Goal: Transaction & Acquisition: Purchase product/service

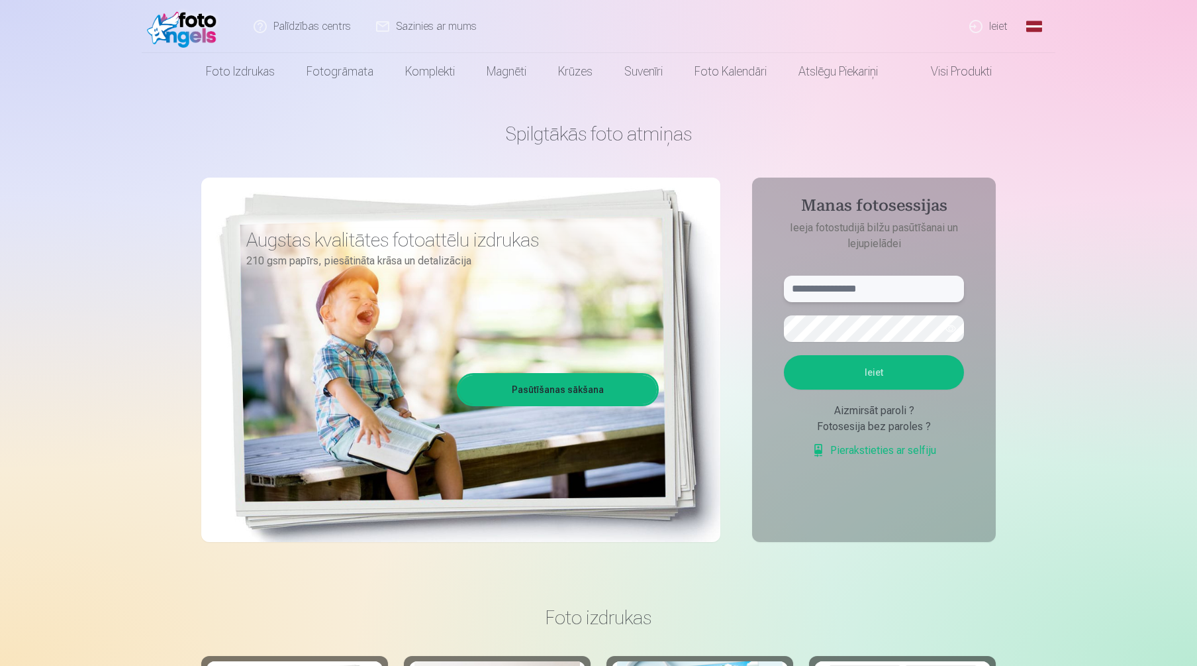
click at [818, 293] on input "text" at bounding box center [874, 289] width 180 height 26
type input "**********"
click at [812, 364] on button "Ieiet" at bounding box center [874, 372] width 180 height 34
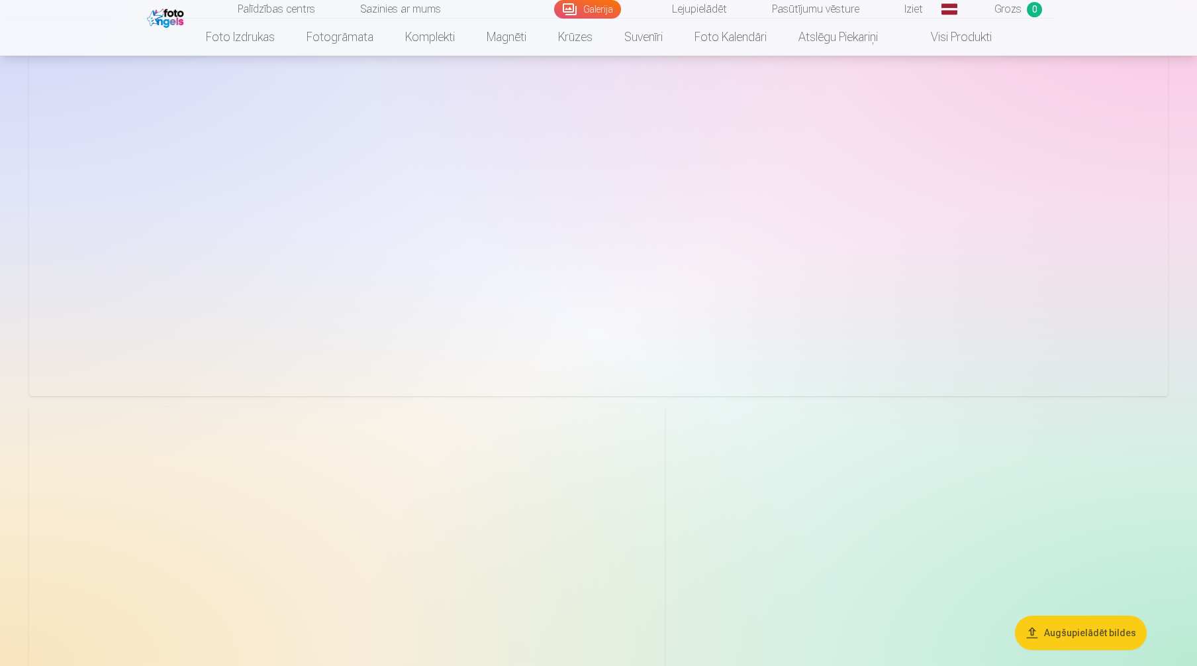
scroll to position [9336, 0]
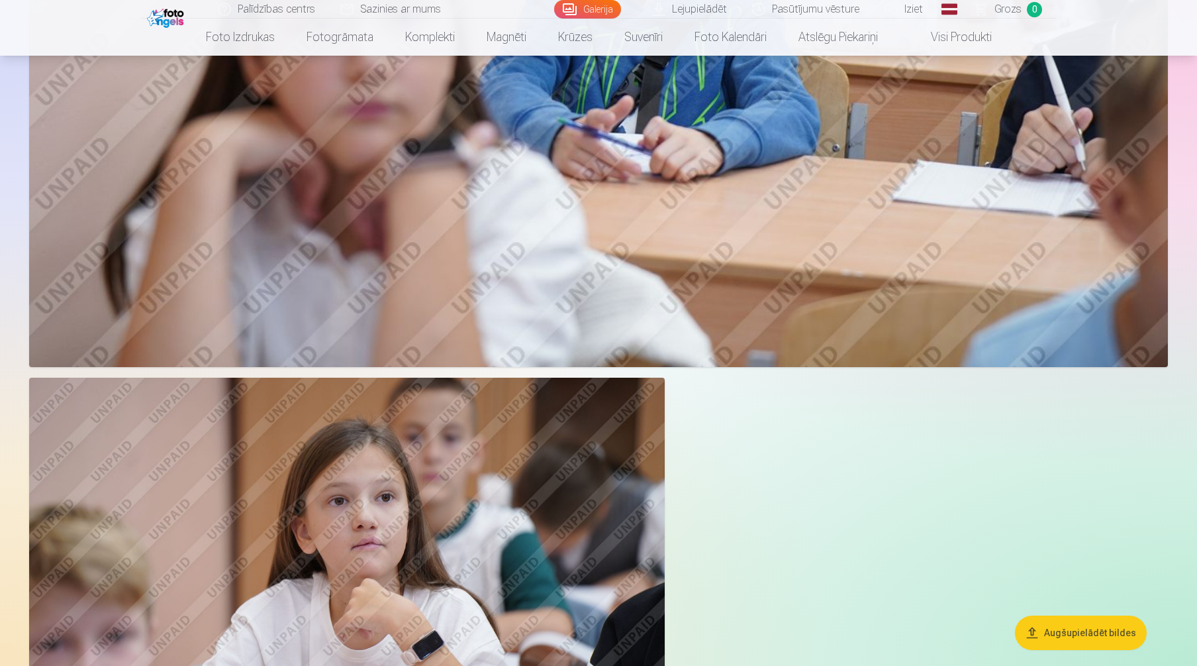
click at [1076, 632] on button "Augšupielādēt bildes" at bounding box center [1081, 632] width 132 height 34
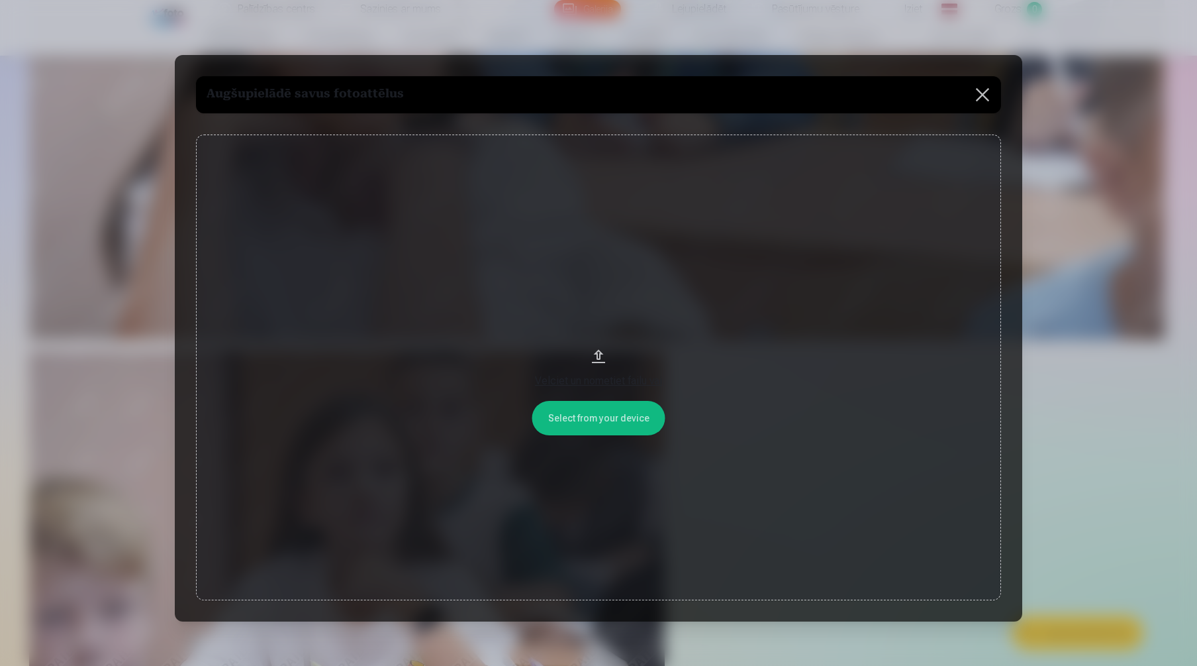
scroll to position [9361, 0]
click at [984, 91] on button at bounding box center [984, 94] width 37 height 37
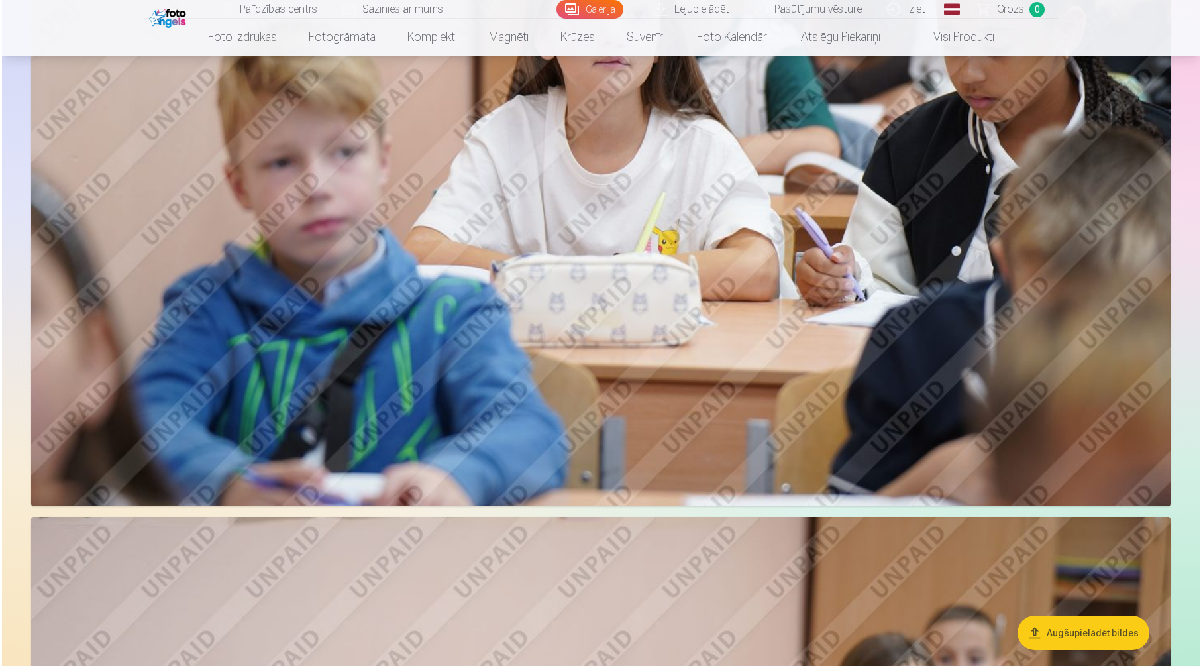
scroll to position [8373, 0]
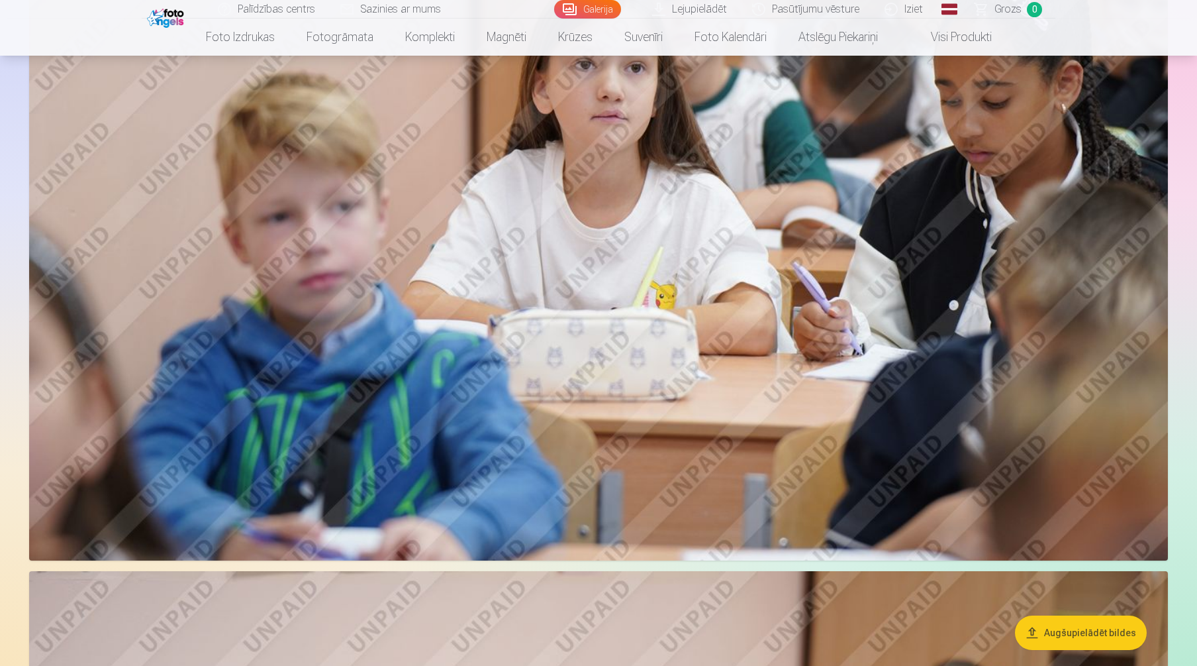
click at [915, 197] on img at bounding box center [598, 180] width 1139 height 759
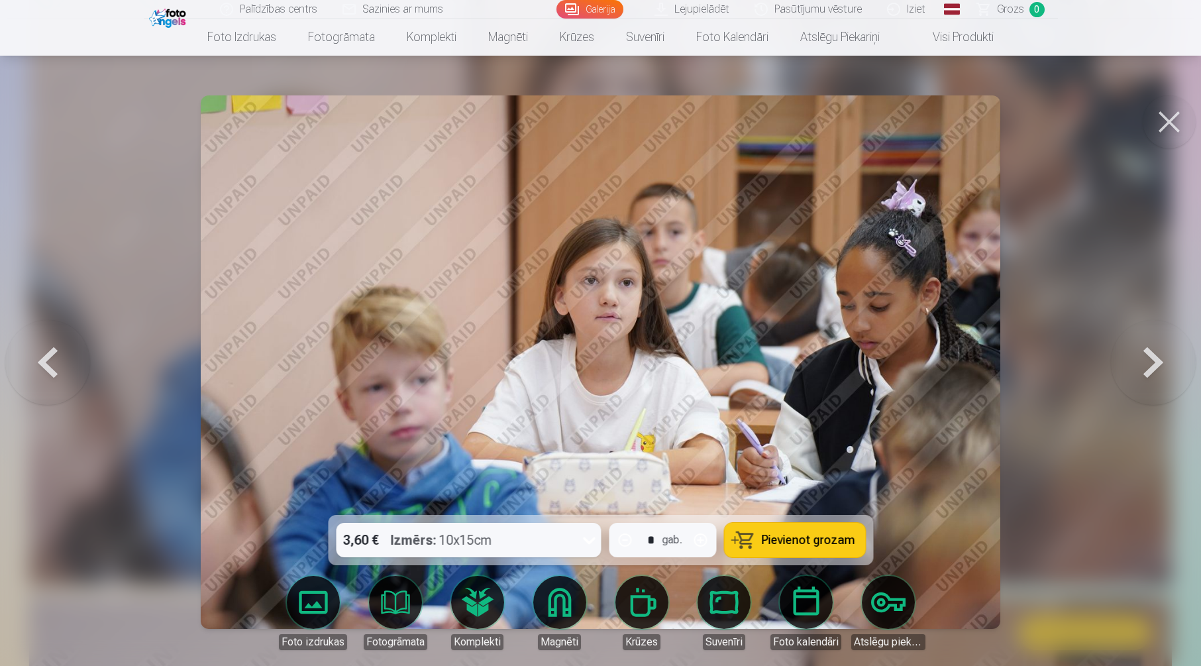
click at [1170, 125] on button at bounding box center [1168, 121] width 53 height 53
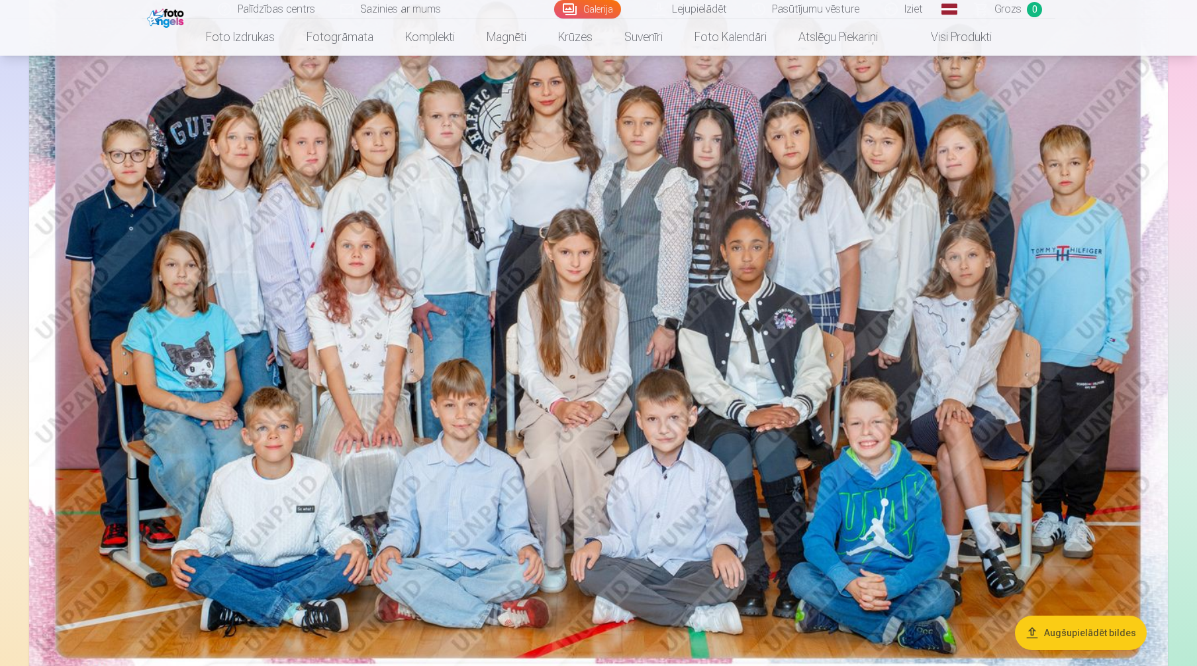
scroll to position [207, 0]
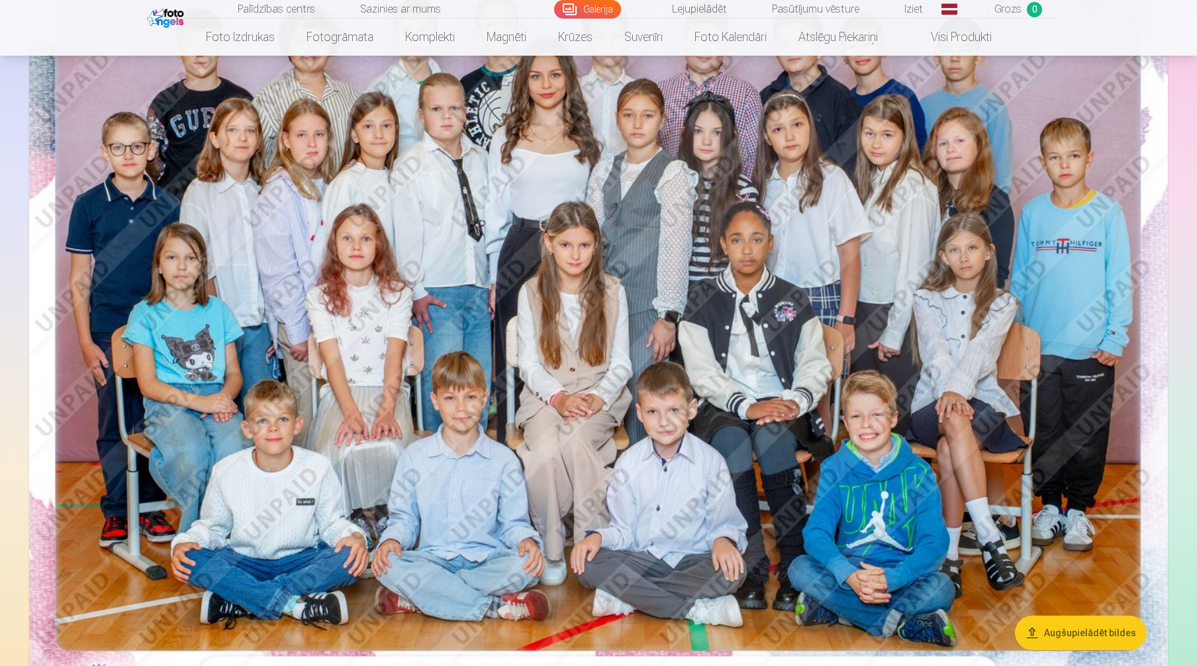
click at [1105, 636] on button "Augšupielādēt bildes" at bounding box center [1081, 632] width 132 height 34
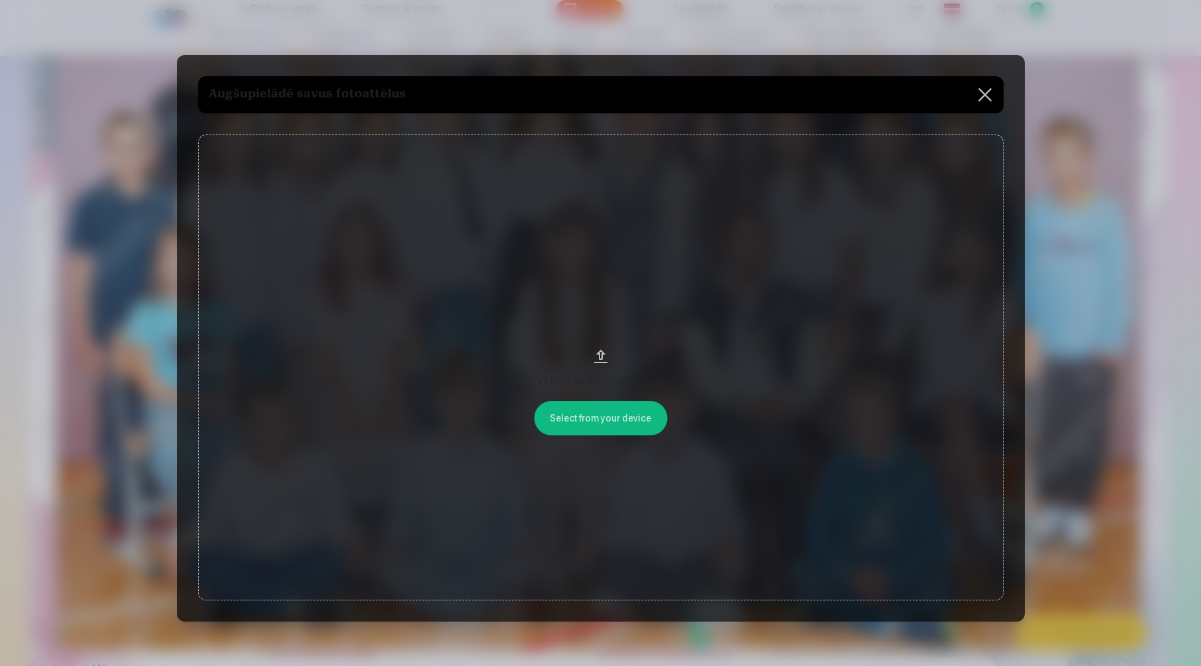
drag, startPoint x: 758, startPoint y: 74, endPoint x: 1015, endPoint y: 95, distance: 257.8
click at [1015, 95] on div "Augšupielādē savus fotoattēlus Select from your device Velciet un nometiet fail…" at bounding box center [601, 338] width 848 height 567
click at [607, 382] on div "Velciet un nometiet failu vai" at bounding box center [600, 381] width 779 height 16
click at [983, 92] on button at bounding box center [984, 94] width 37 height 37
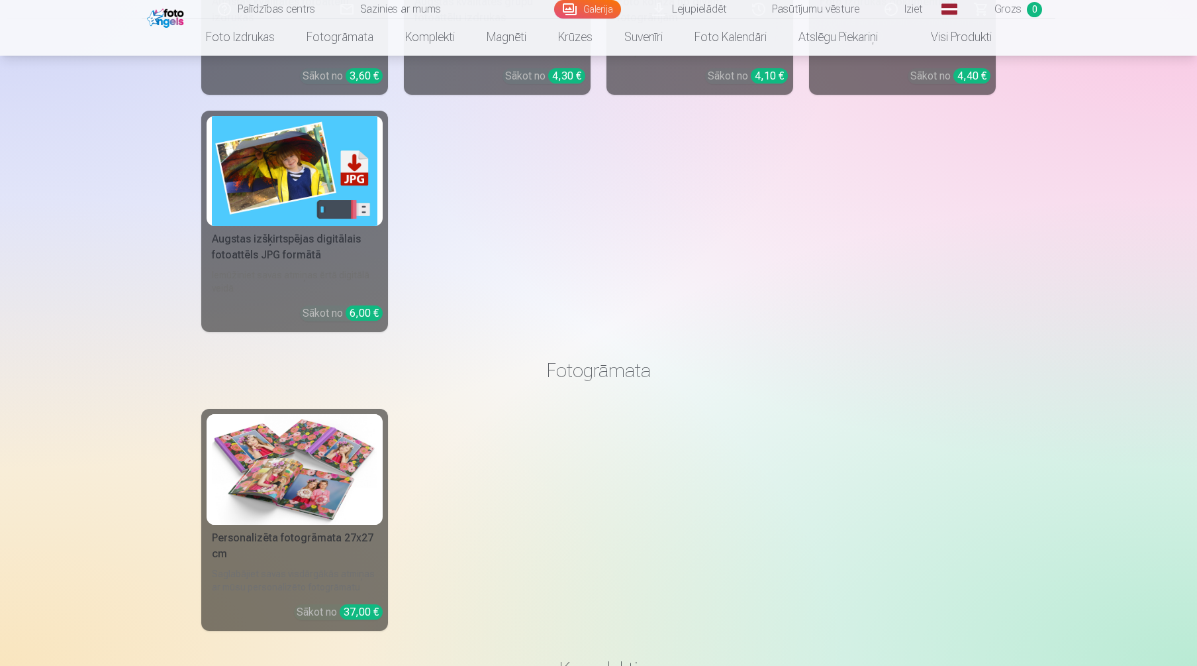
scroll to position [10406, 0]
click at [344, 237] on div "Augstas izšķirtspējas digitālais fotoattēls JPG formātā" at bounding box center [295, 246] width 176 height 32
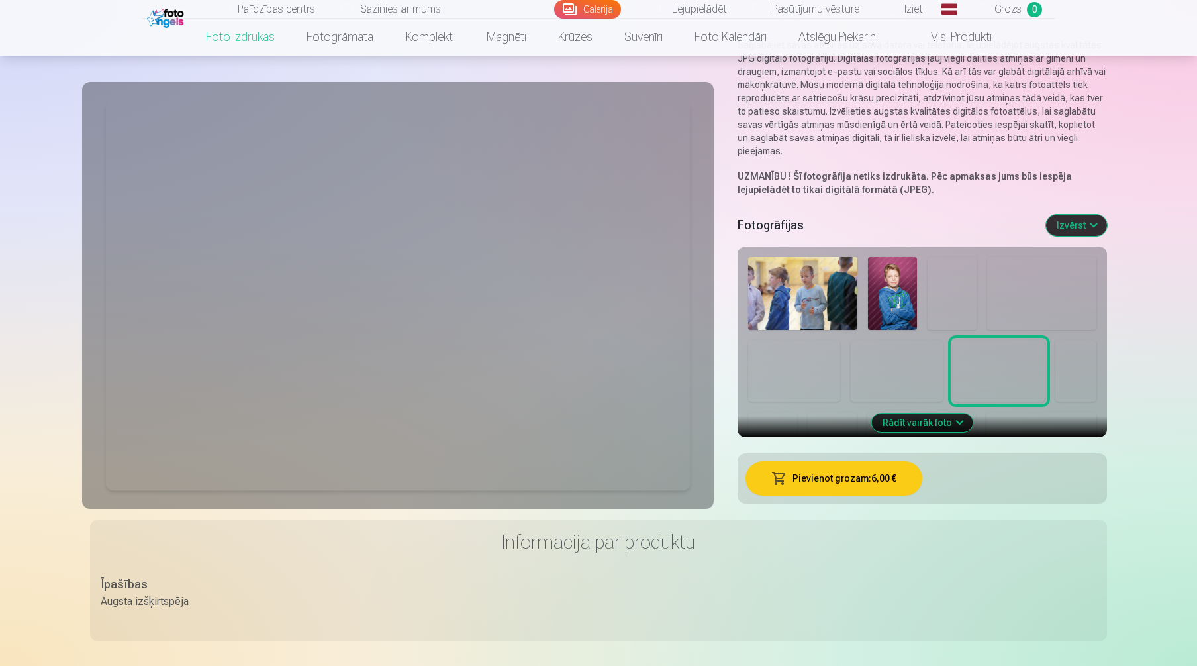
scroll to position [156, 0]
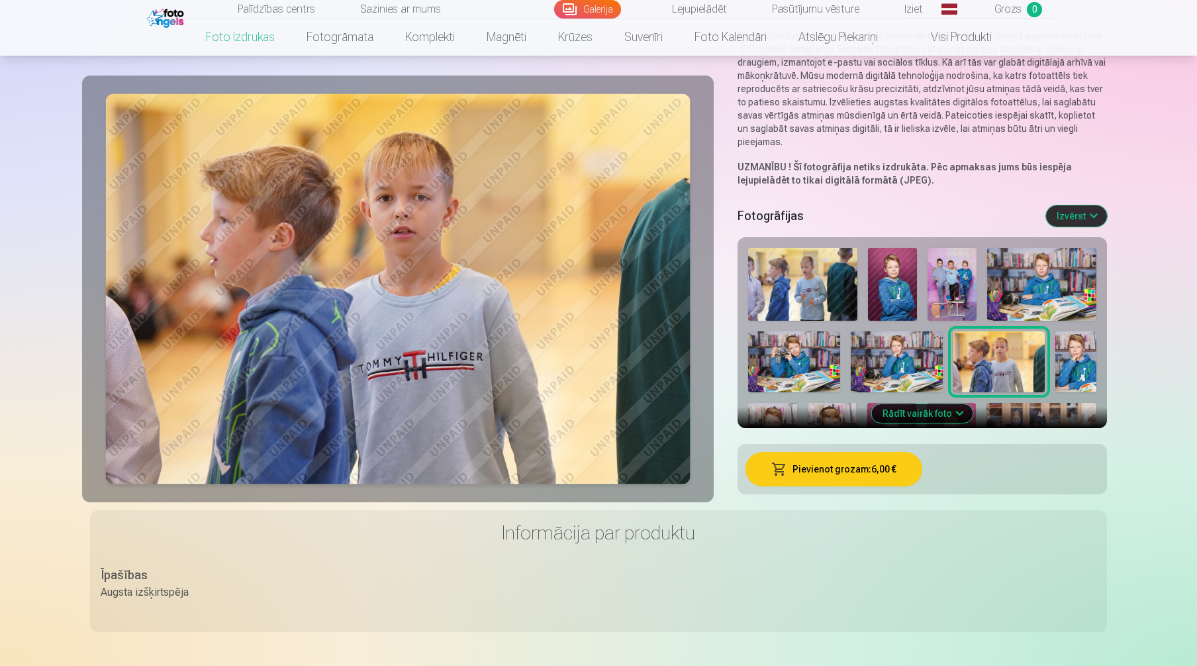
click at [898, 296] on img at bounding box center [892, 284] width 49 height 73
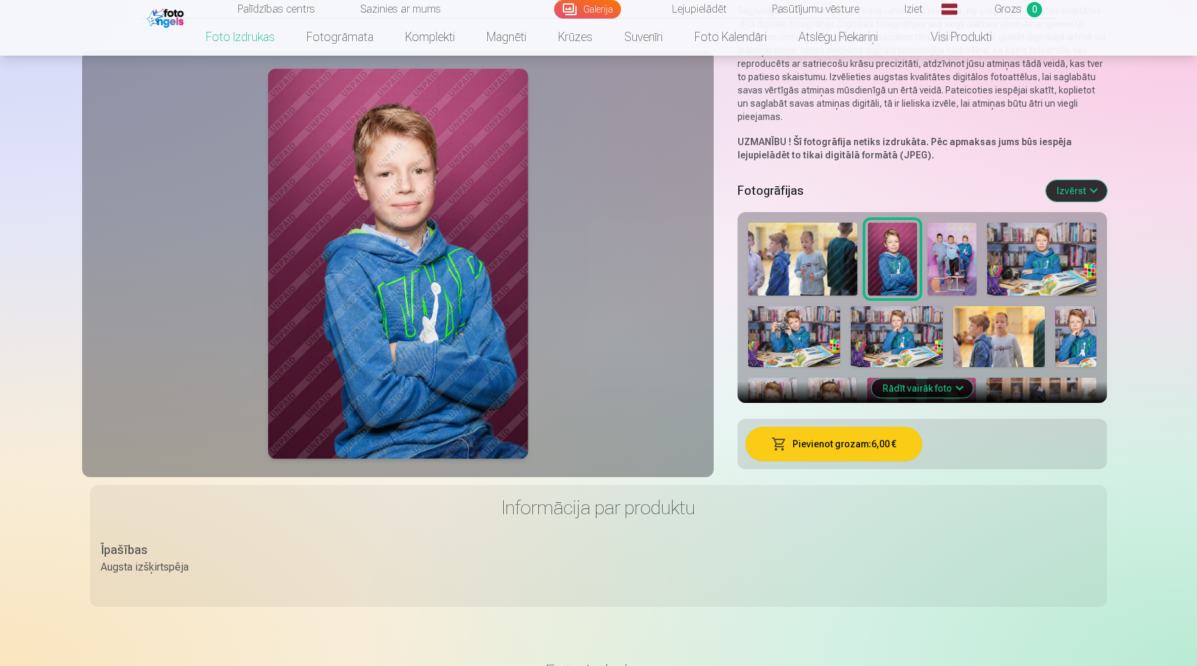
scroll to position [131, 0]
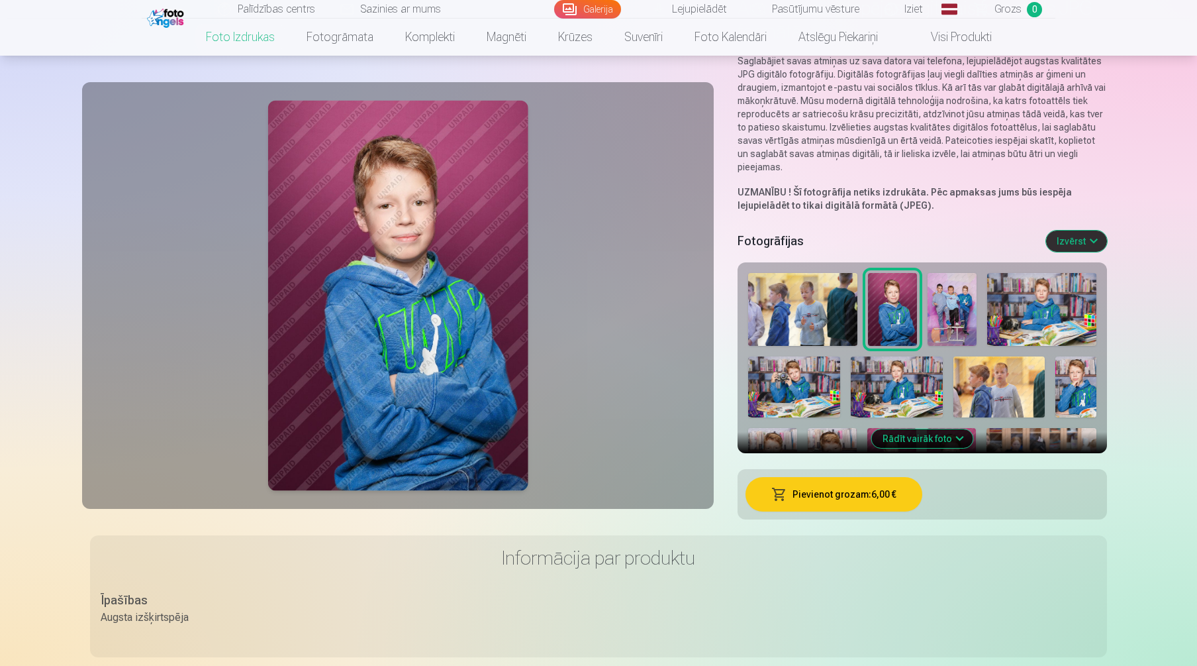
click at [819, 316] on img at bounding box center [802, 309] width 109 height 73
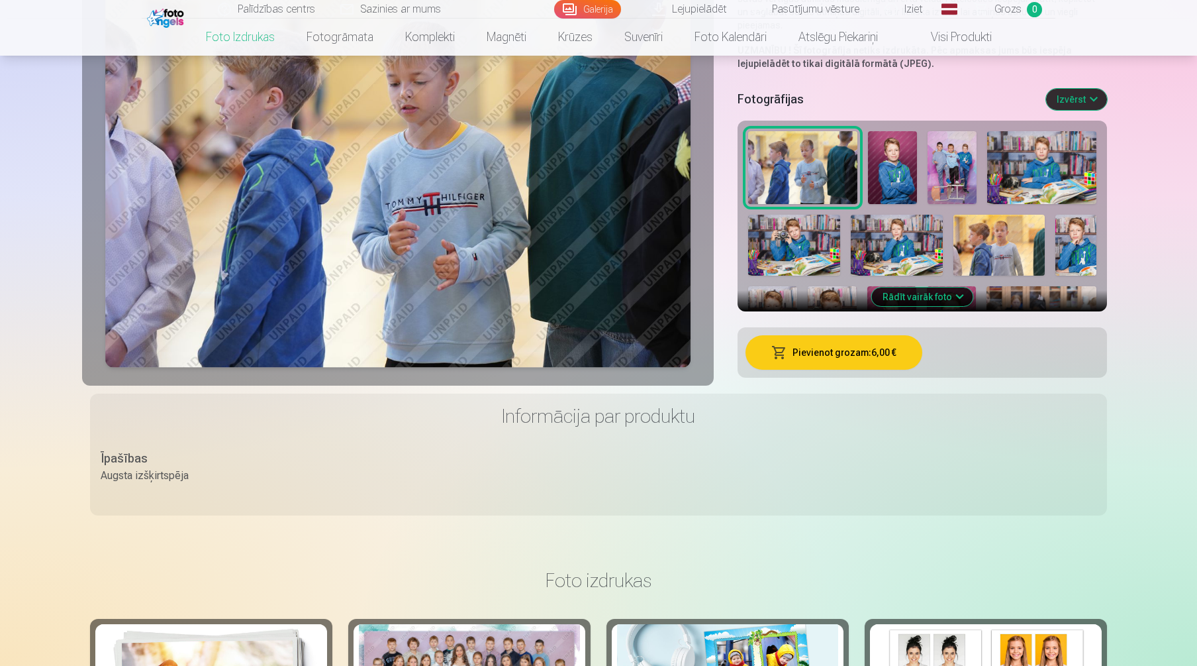
scroll to position [282, 0]
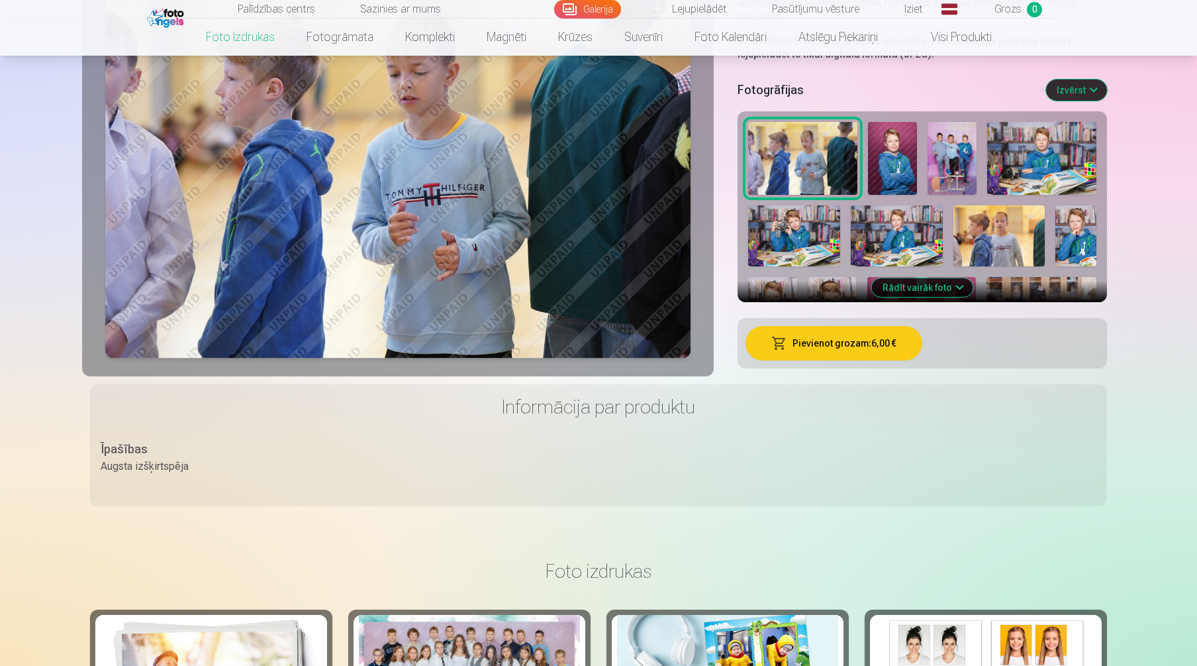
click at [895, 292] on button "Rādīt vairāk foto" at bounding box center [922, 287] width 101 height 19
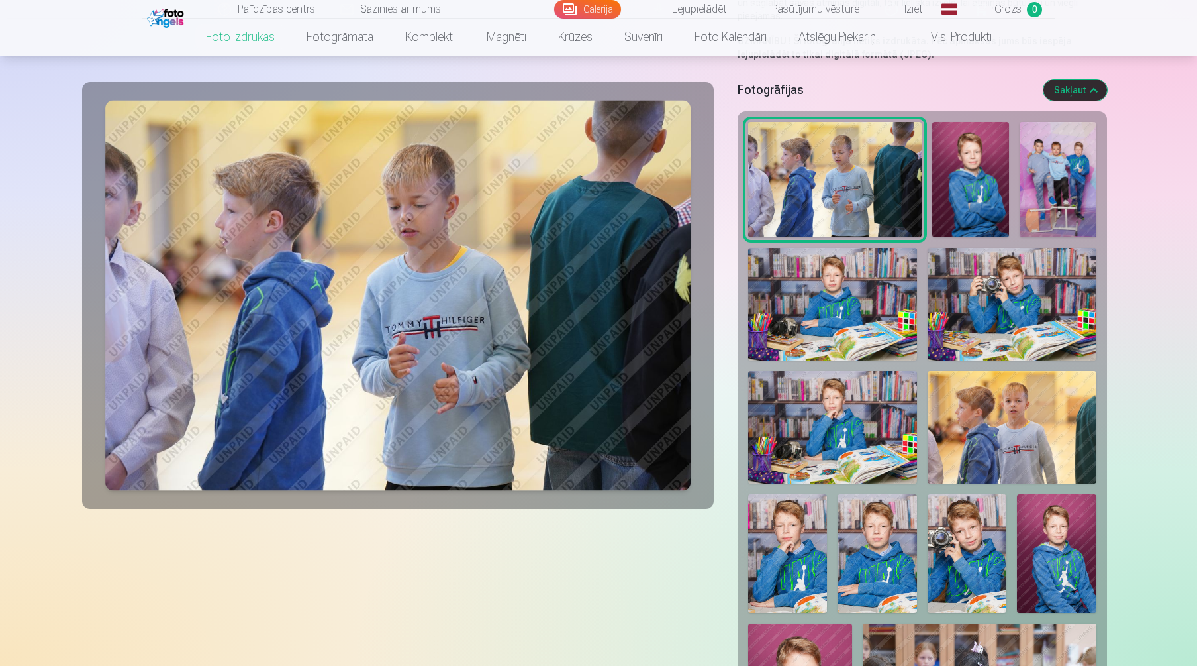
click at [972, 223] on img at bounding box center [970, 179] width 77 height 115
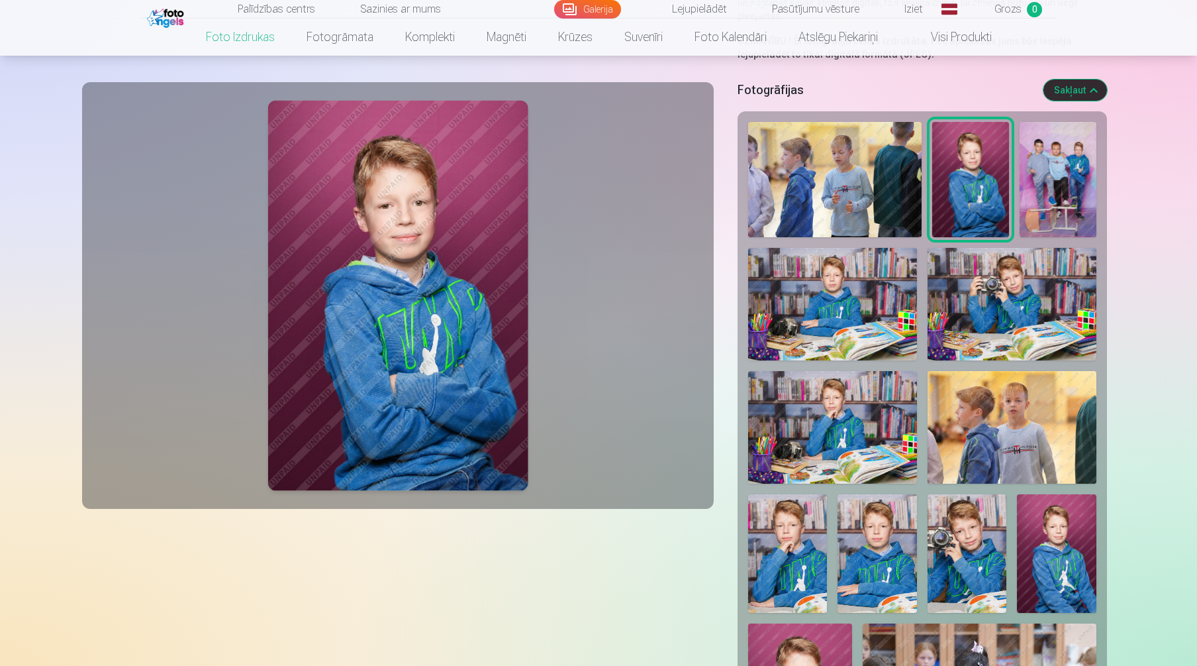
click at [865, 215] on img at bounding box center [835, 179] width 174 height 115
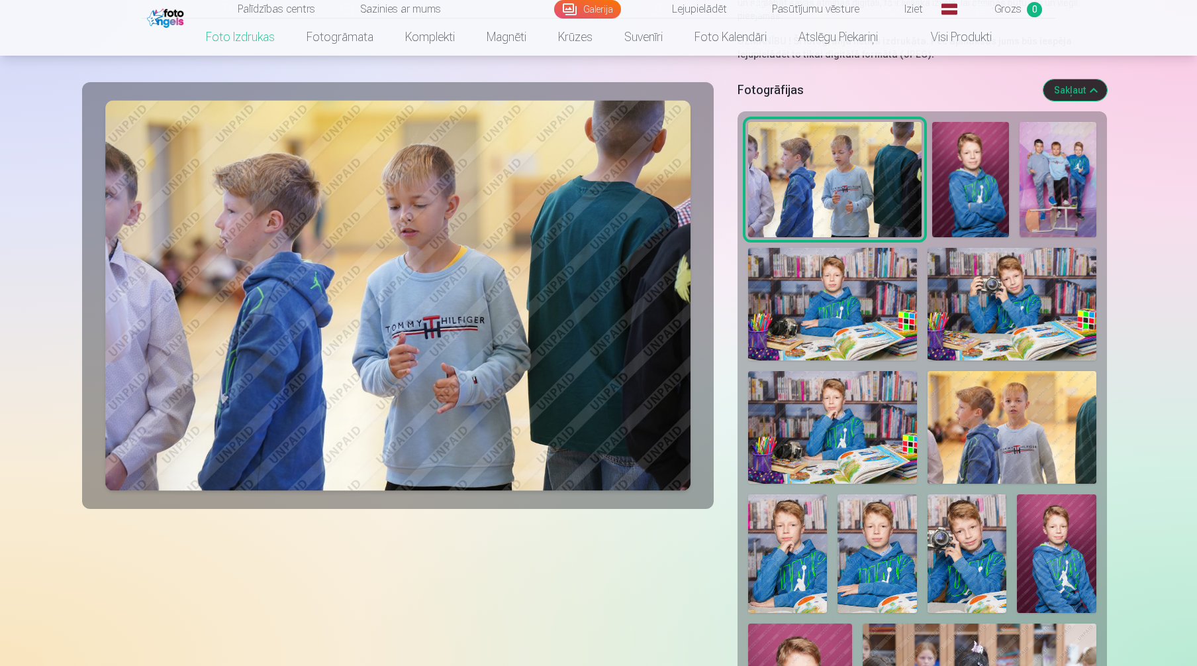
click at [862, 279] on img at bounding box center [832, 304] width 169 height 113
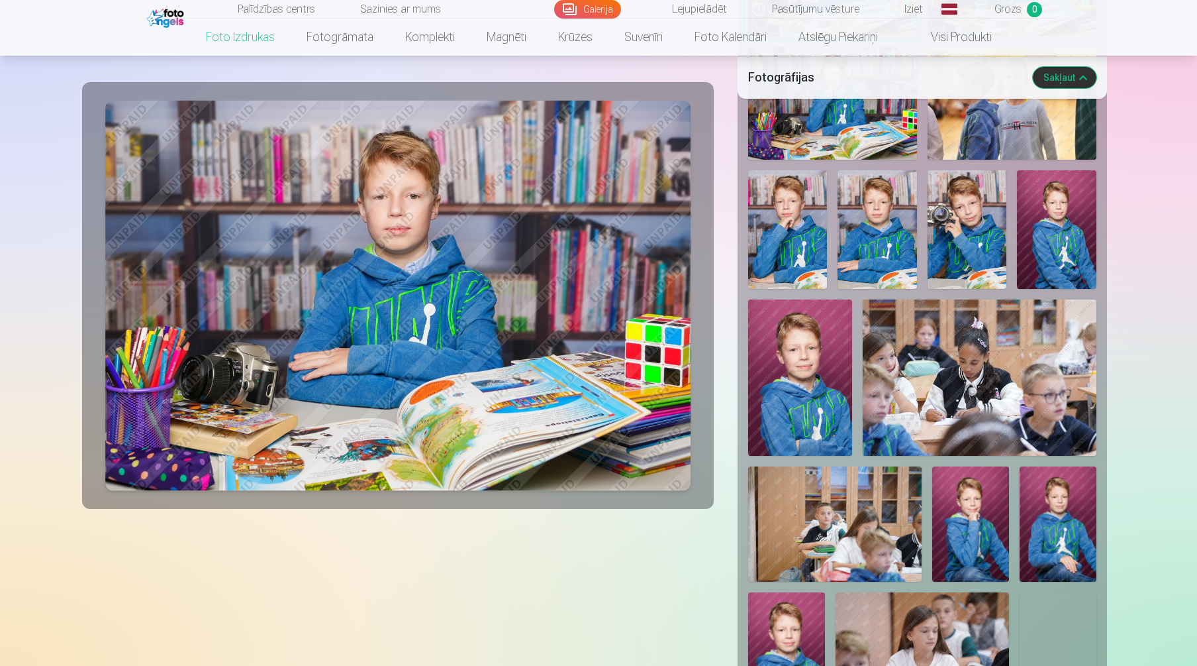
scroll to position [611, 0]
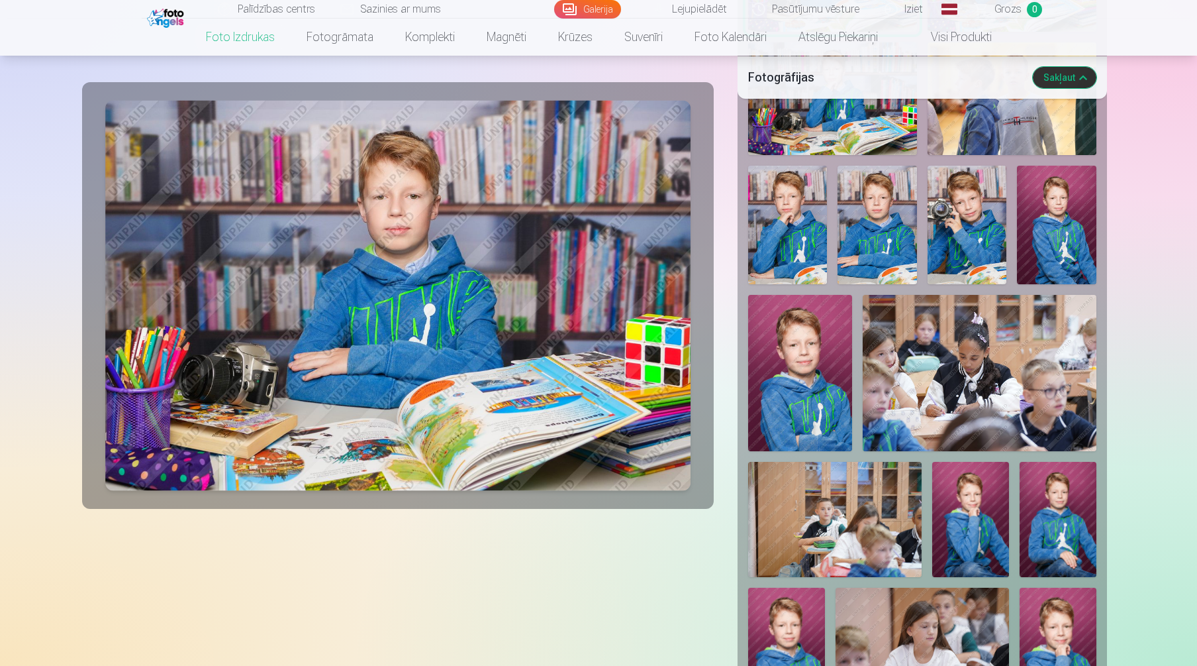
click at [817, 362] on img at bounding box center [800, 373] width 104 height 156
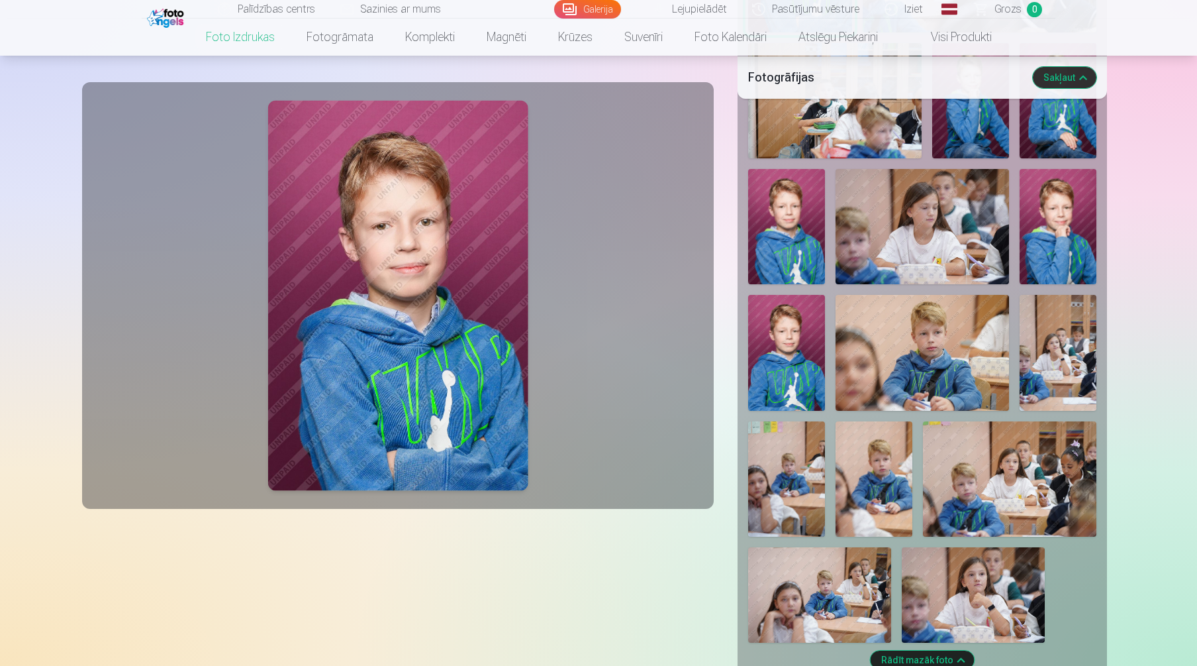
scroll to position [1012, 0]
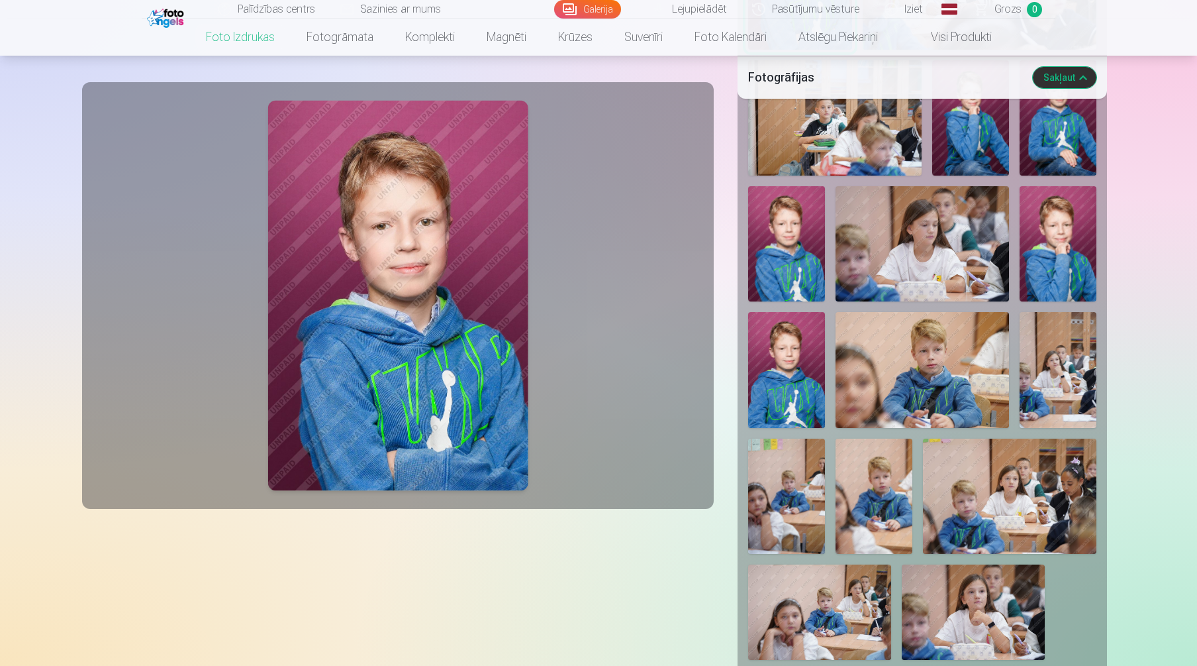
click at [956, 246] on img at bounding box center [923, 243] width 174 height 115
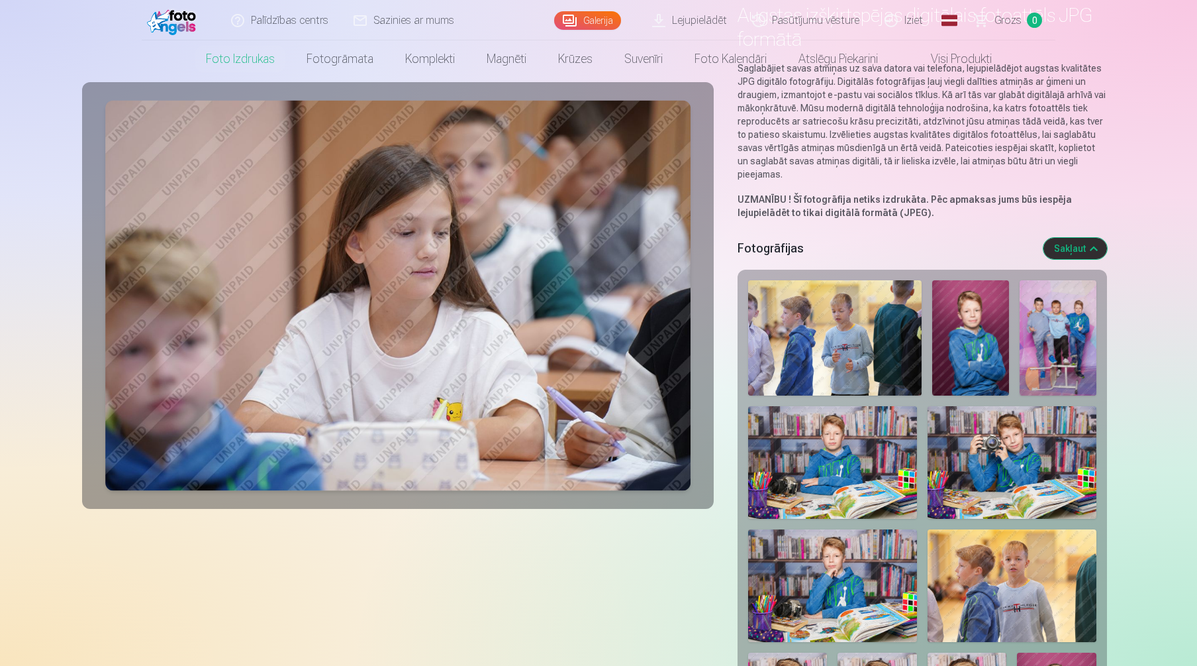
scroll to position [0, 0]
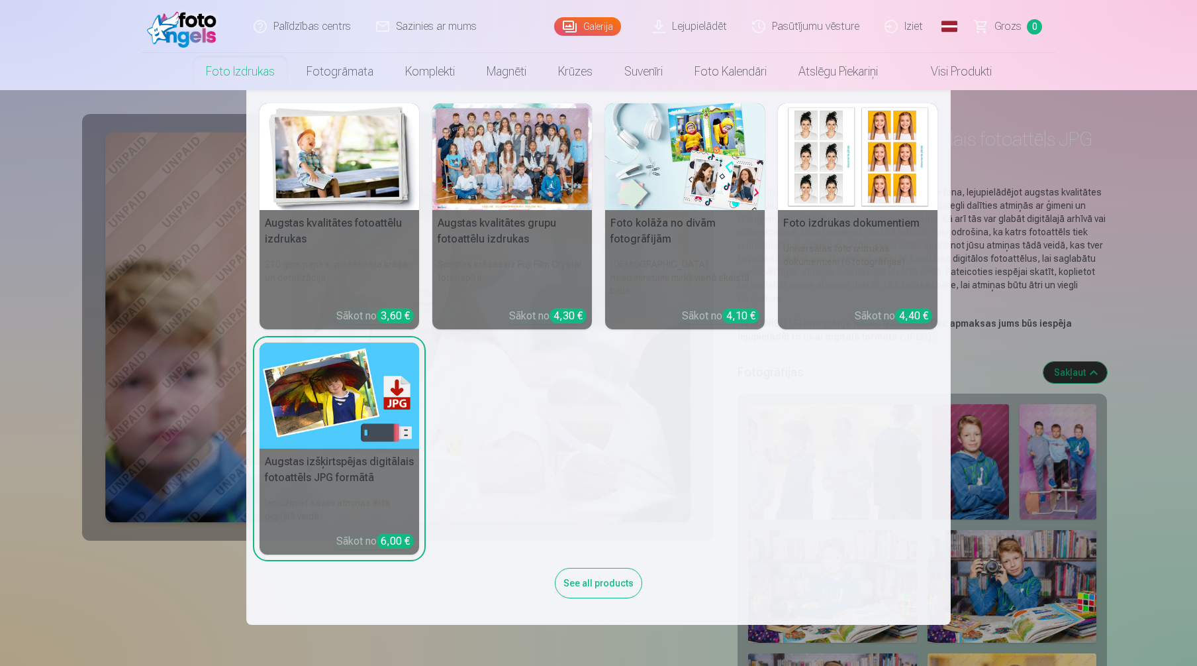
click at [695, 419] on div "Augstas kvalitātes fotoattēlu izdrukas 210 gsm papīrs, piesātināta krāsa un det…" at bounding box center [599, 357] width 678 height 508
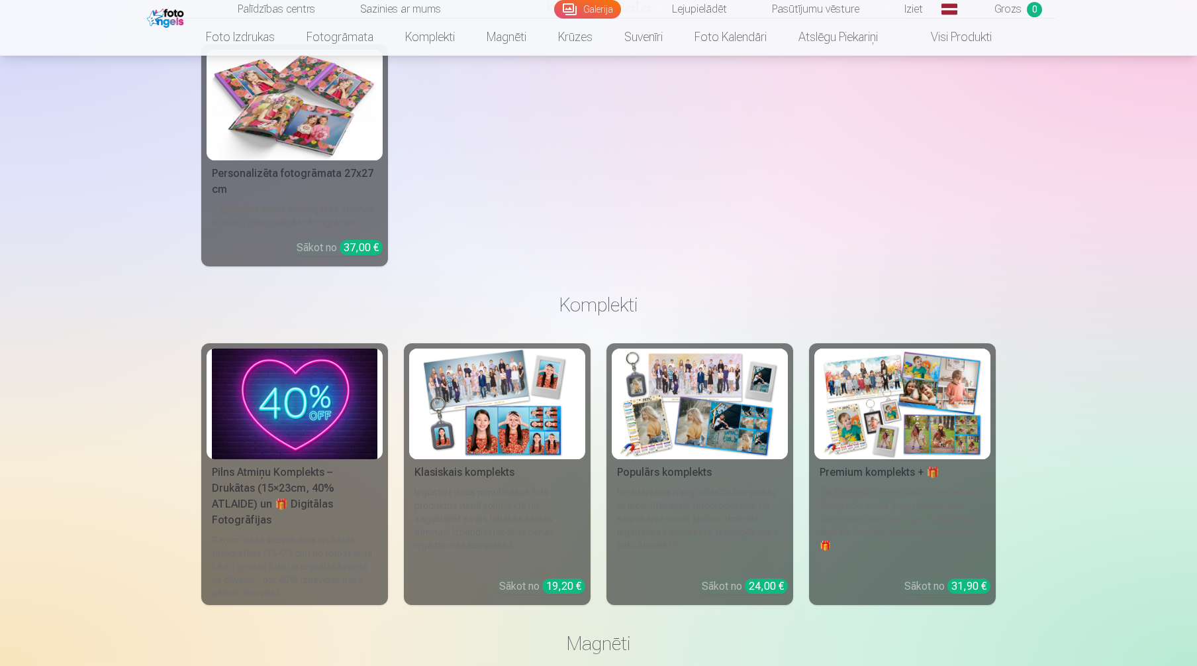
scroll to position [10771, 0]
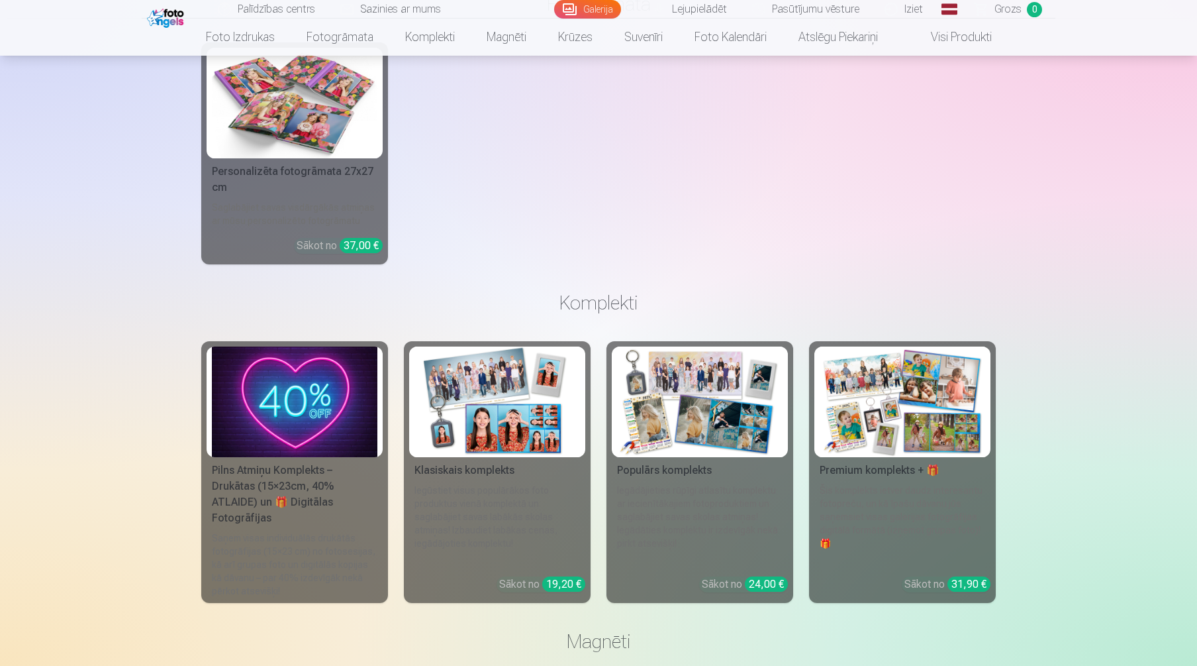
click at [744, 425] on img at bounding box center [700, 401] width 166 height 111
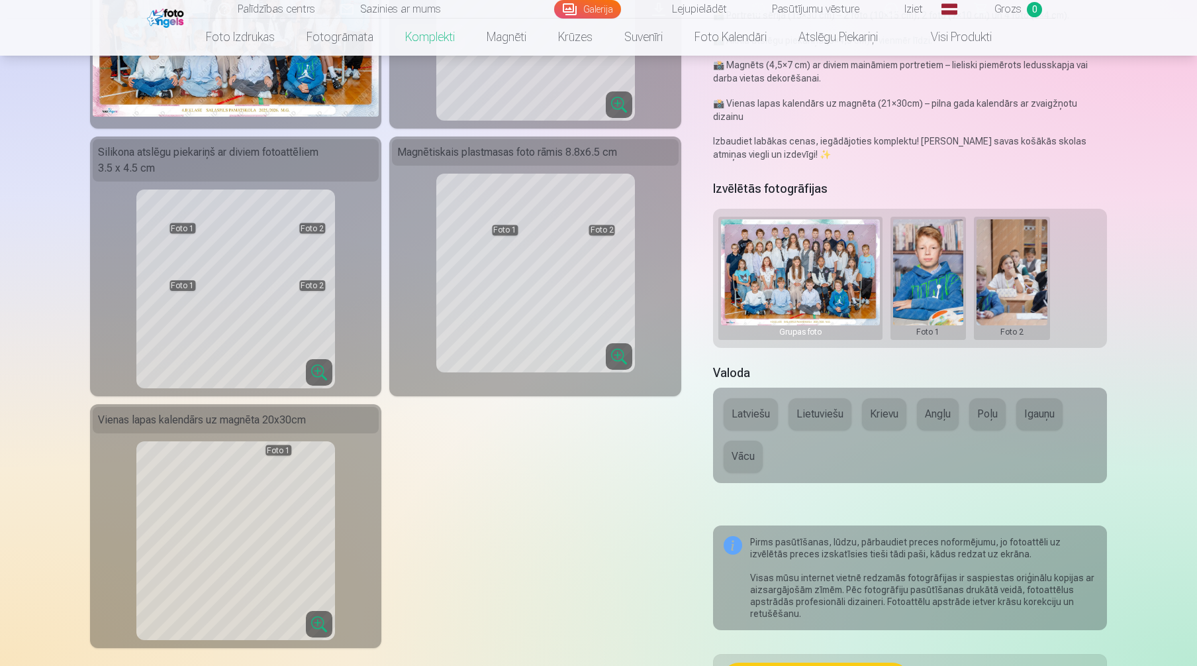
scroll to position [265, 0]
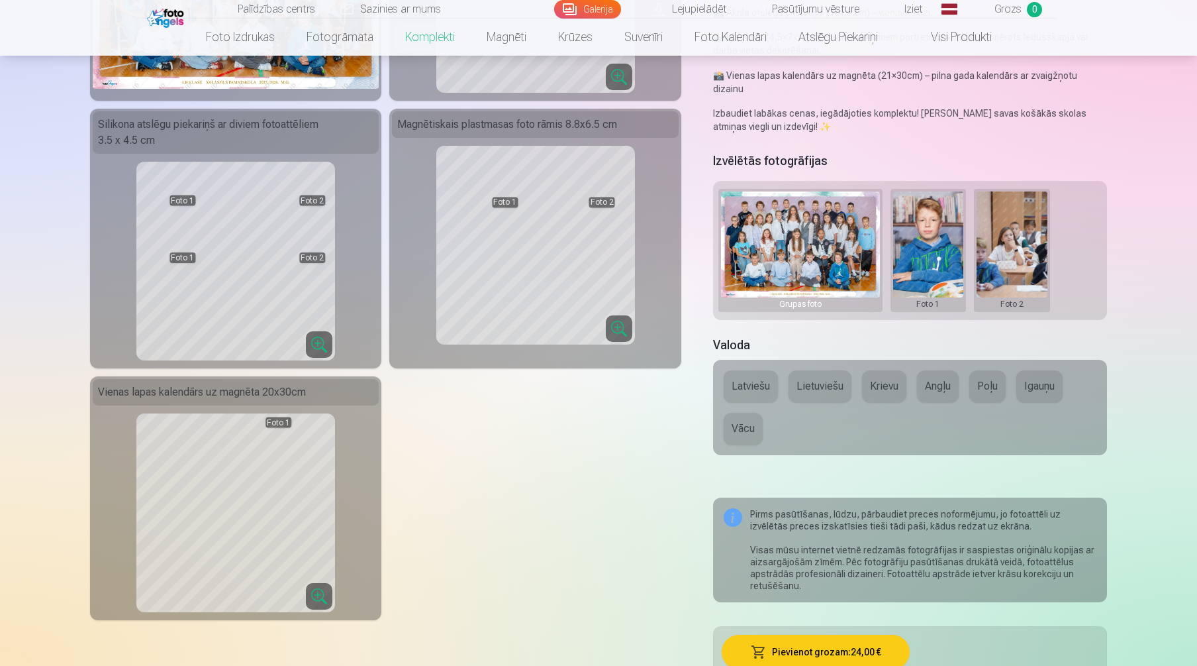
click at [1026, 239] on button at bounding box center [1012, 250] width 71 height 118
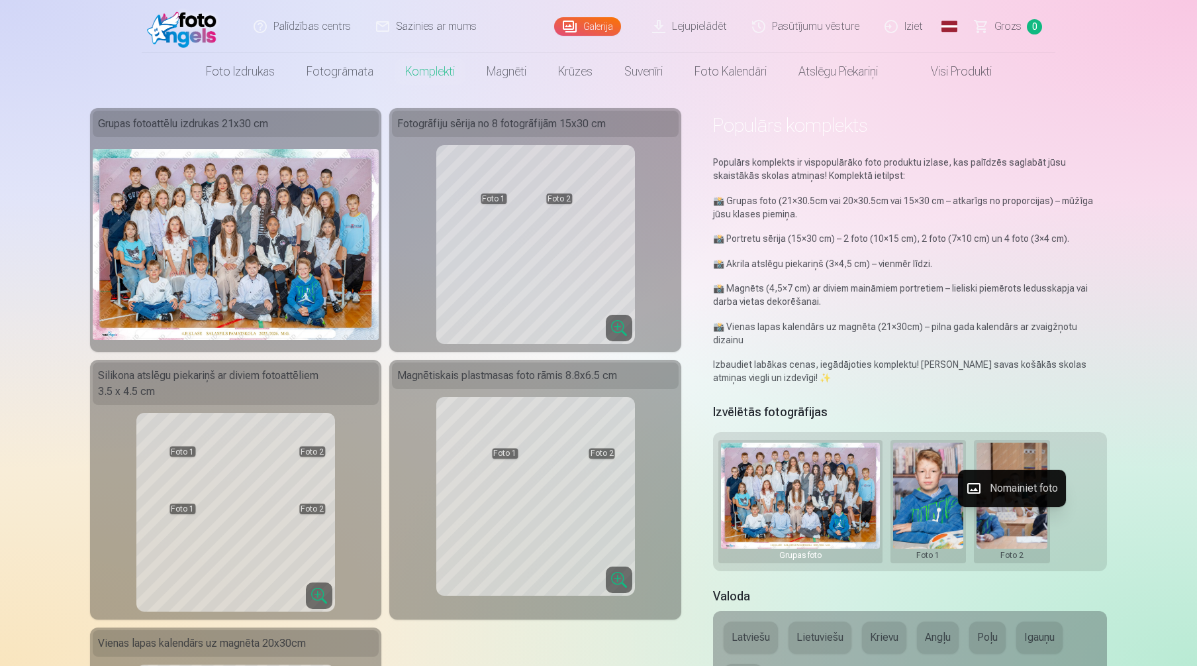
scroll to position [0, 0]
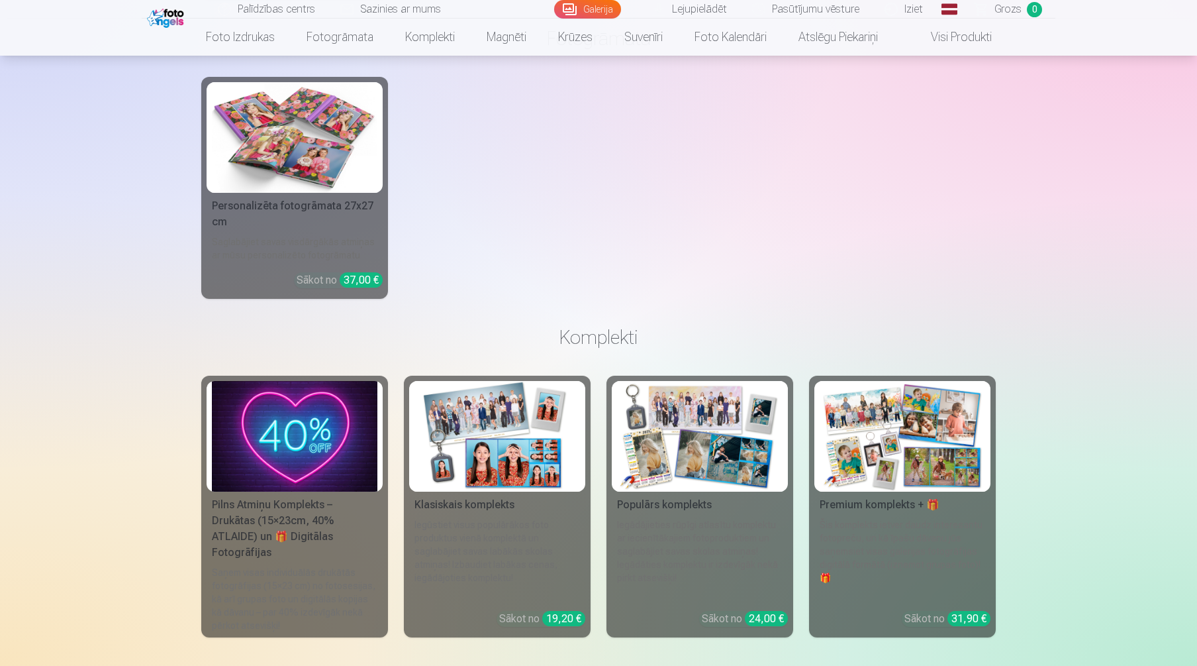
scroll to position [10780, 0]
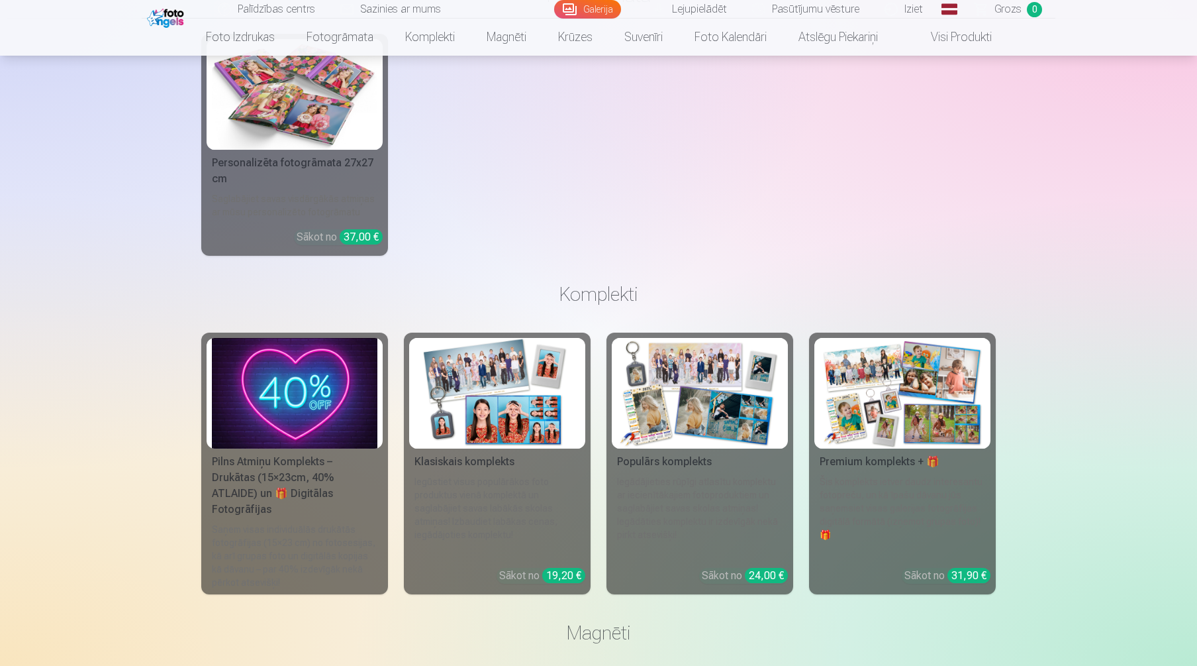
click at [848, 405] on img at bounding box center [903, 393] width 166 height 111
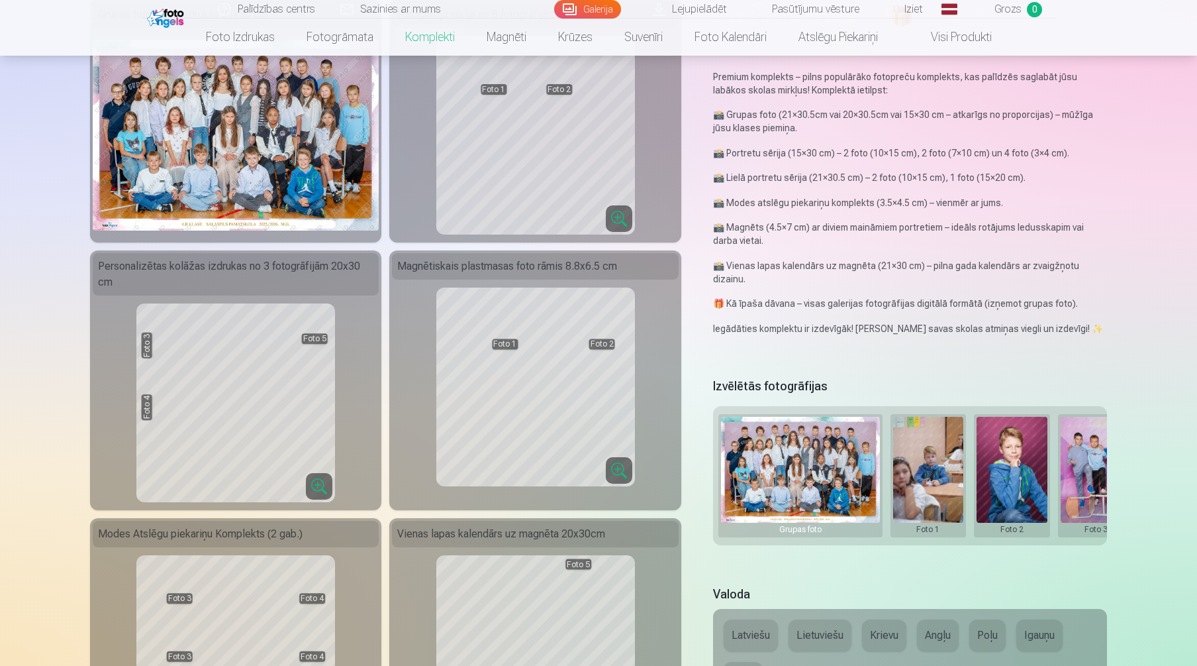
scroll to position [26, 0]
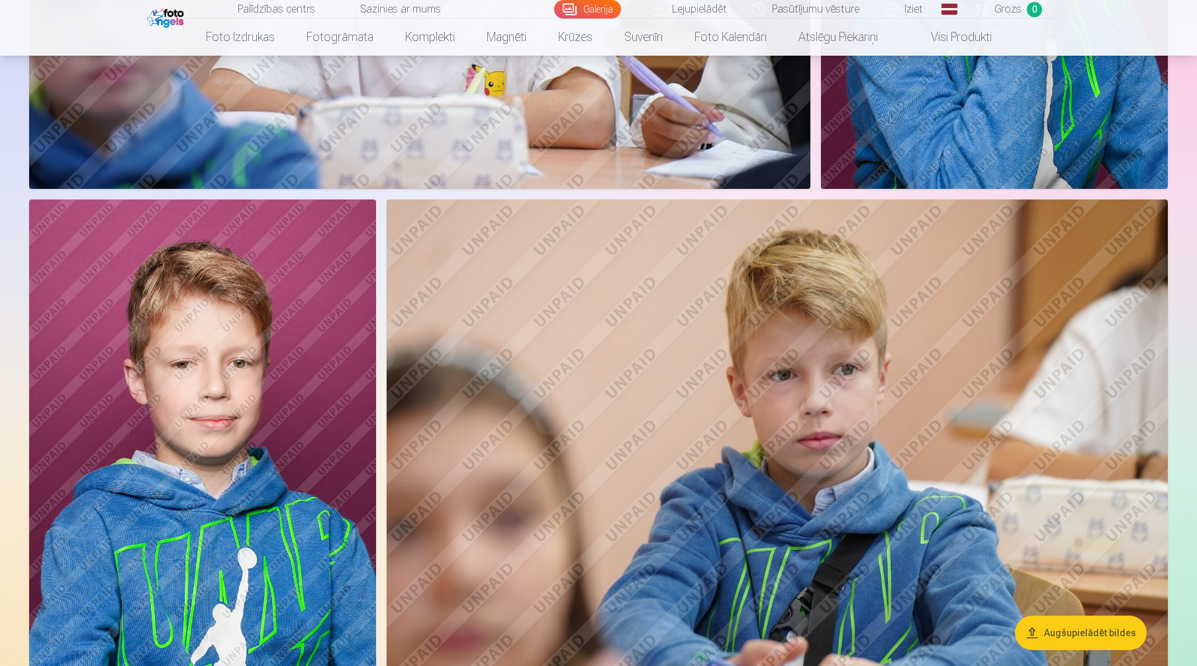
scroll to position [6872, 0]
